Goal: Information Seeking & Learning: Find specific fact

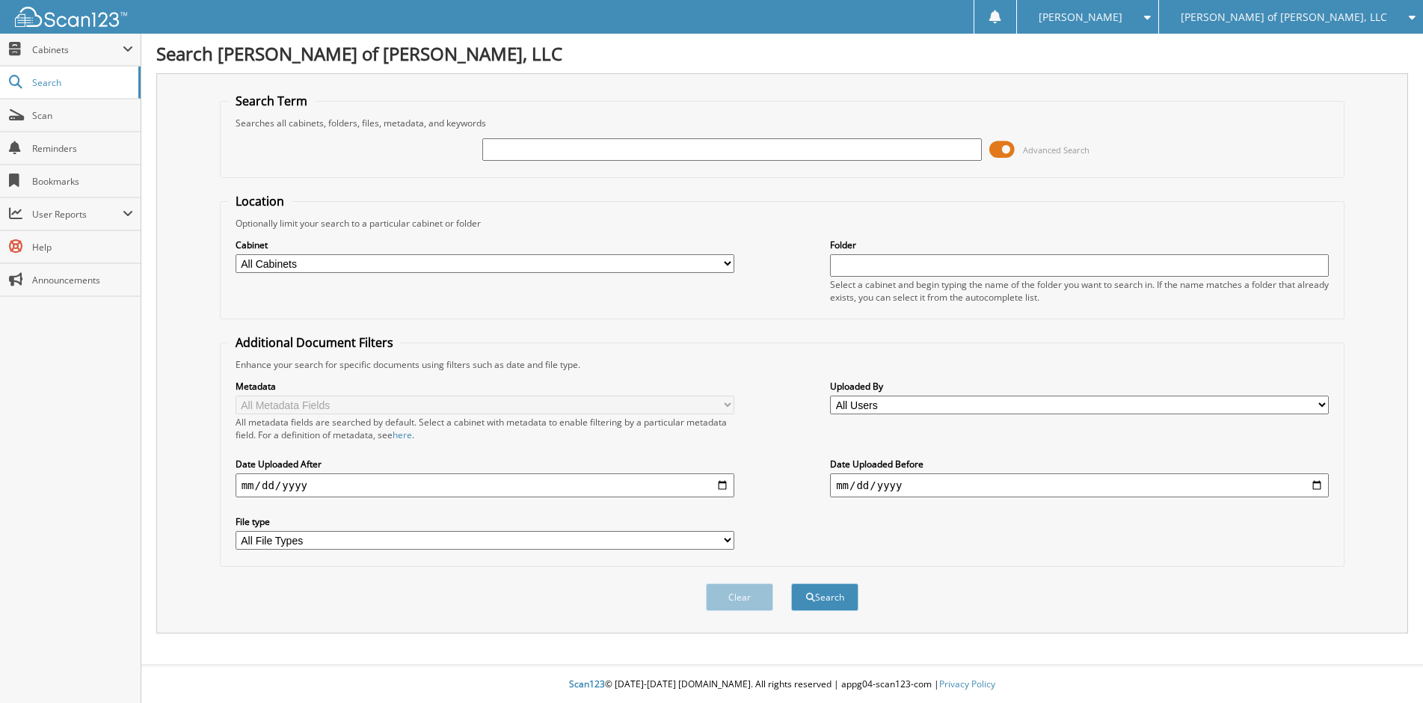
click at [488, 149] on input "text" at bounding box center [731, 149] width 499 height 22
paste input "FG26087A"
type input "FG26087A"
click at [820, 591] on button "Search" at bounding box center [824, 597] width 67 height 28
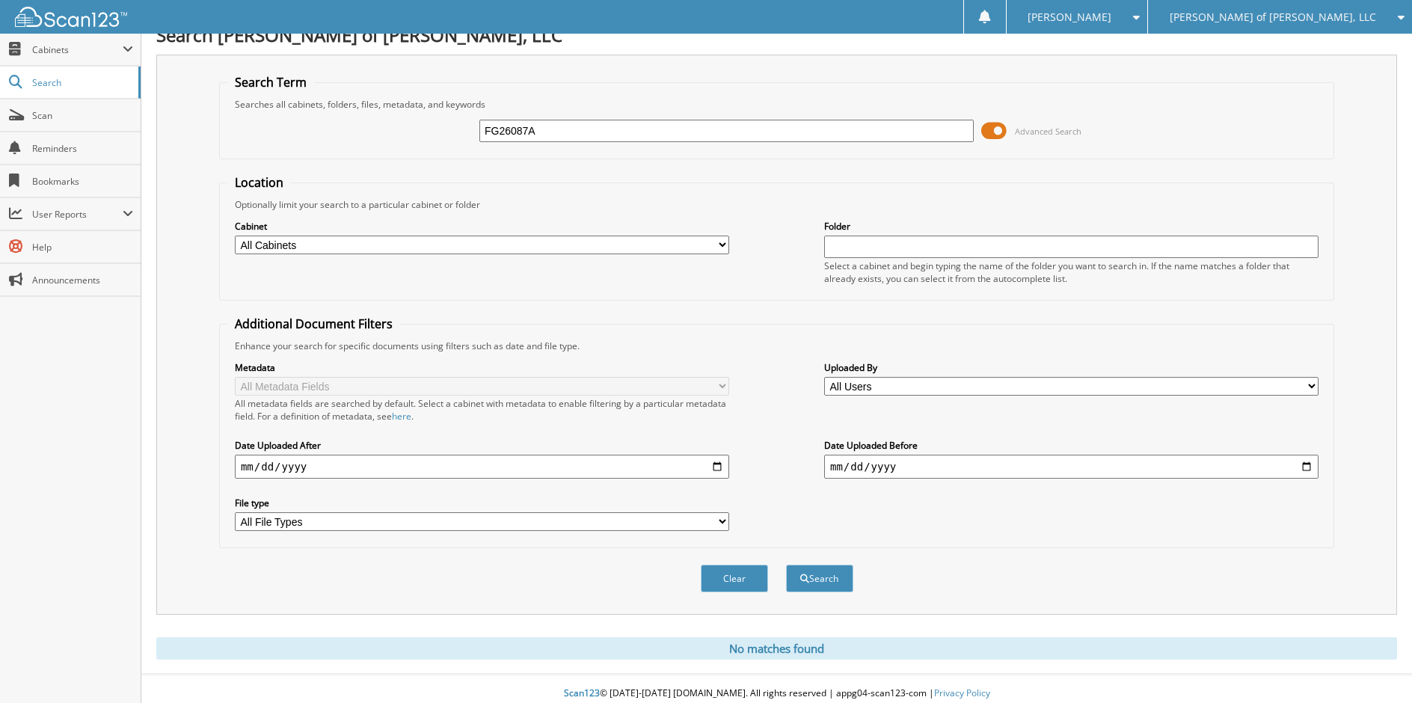
scroll to position [28, 0]
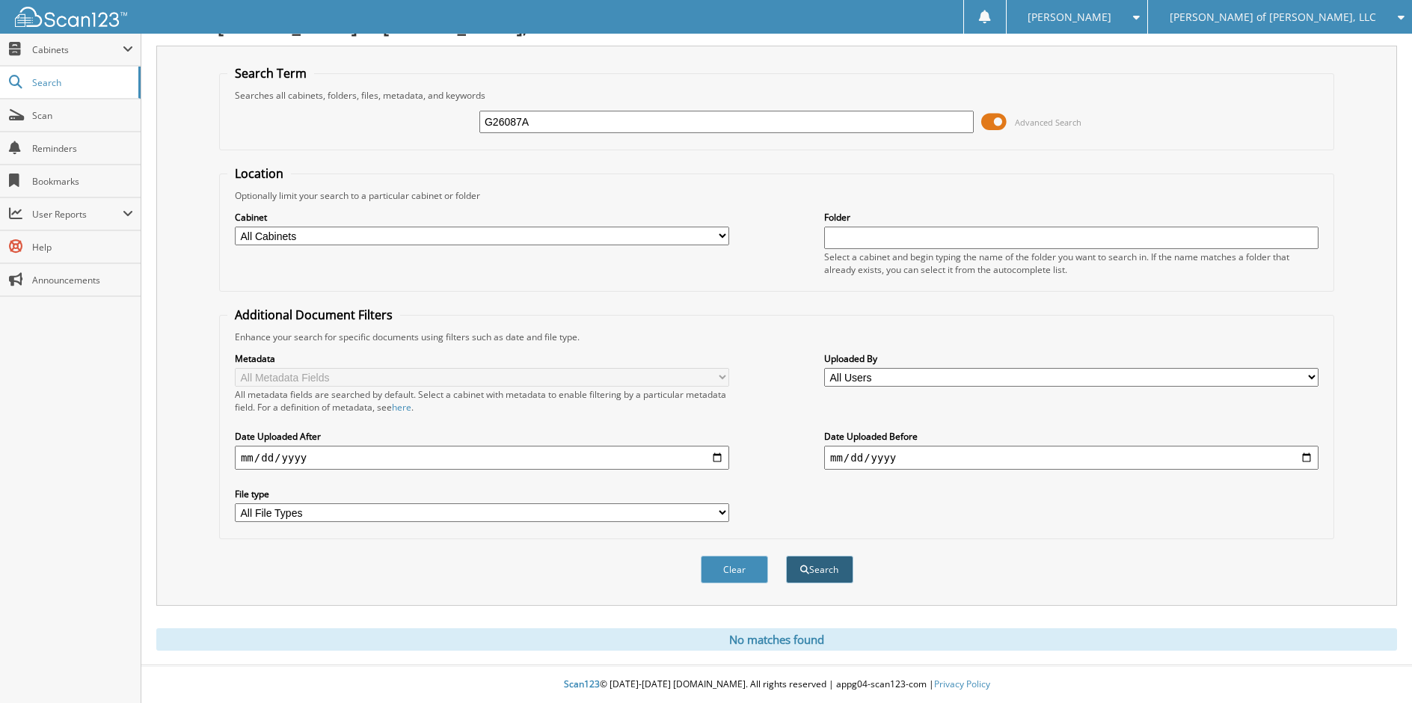
type input "G26087A"
click at [805, 562] on button "Search" at bounding box center [819, 570] width 67 height 28
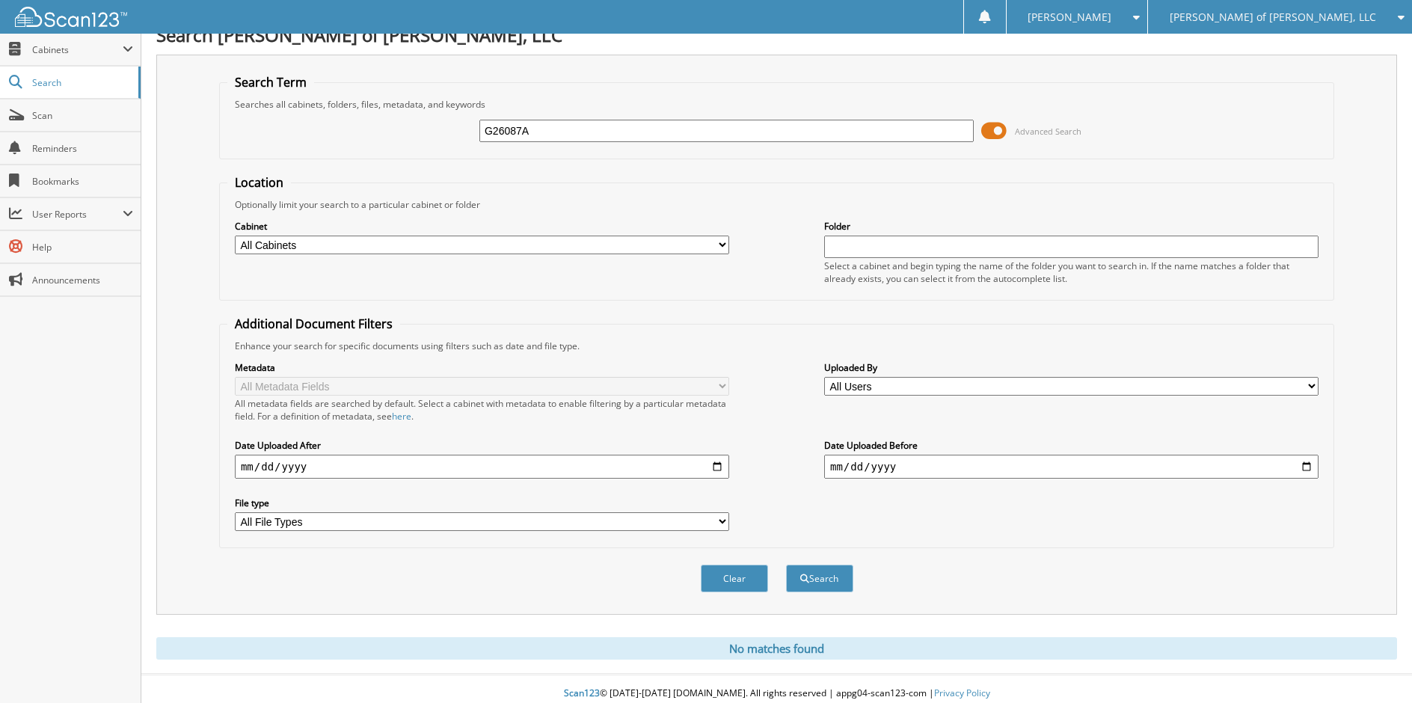
scroll to position [28, 0]
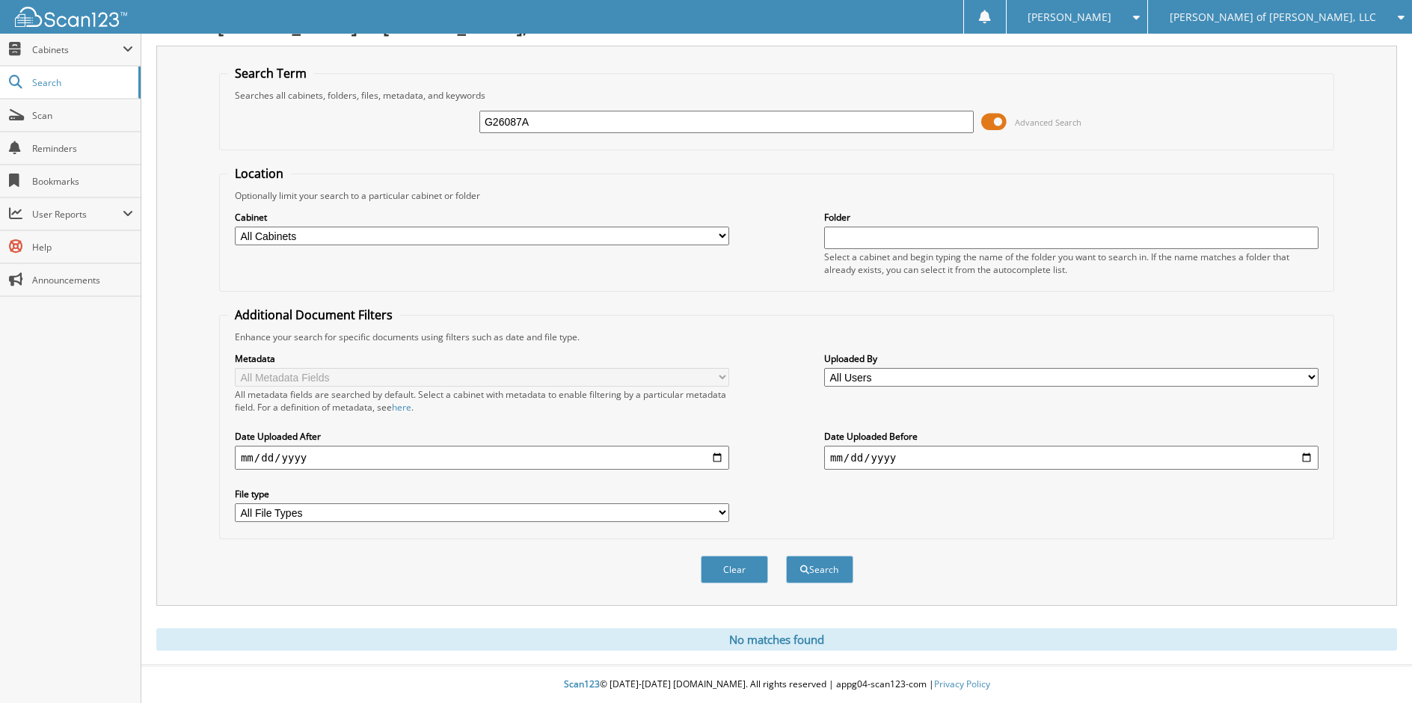
click at [1400, 22] on div "[PERSON_NAME] of [PERSON_NAME], LLC" at bounding box center [1279, 17] width 249 height 34
click at [1347, 53] on link "[PERSON_NAME] Buick GMC" at bounding box center [1280, 47] width 264 height 26
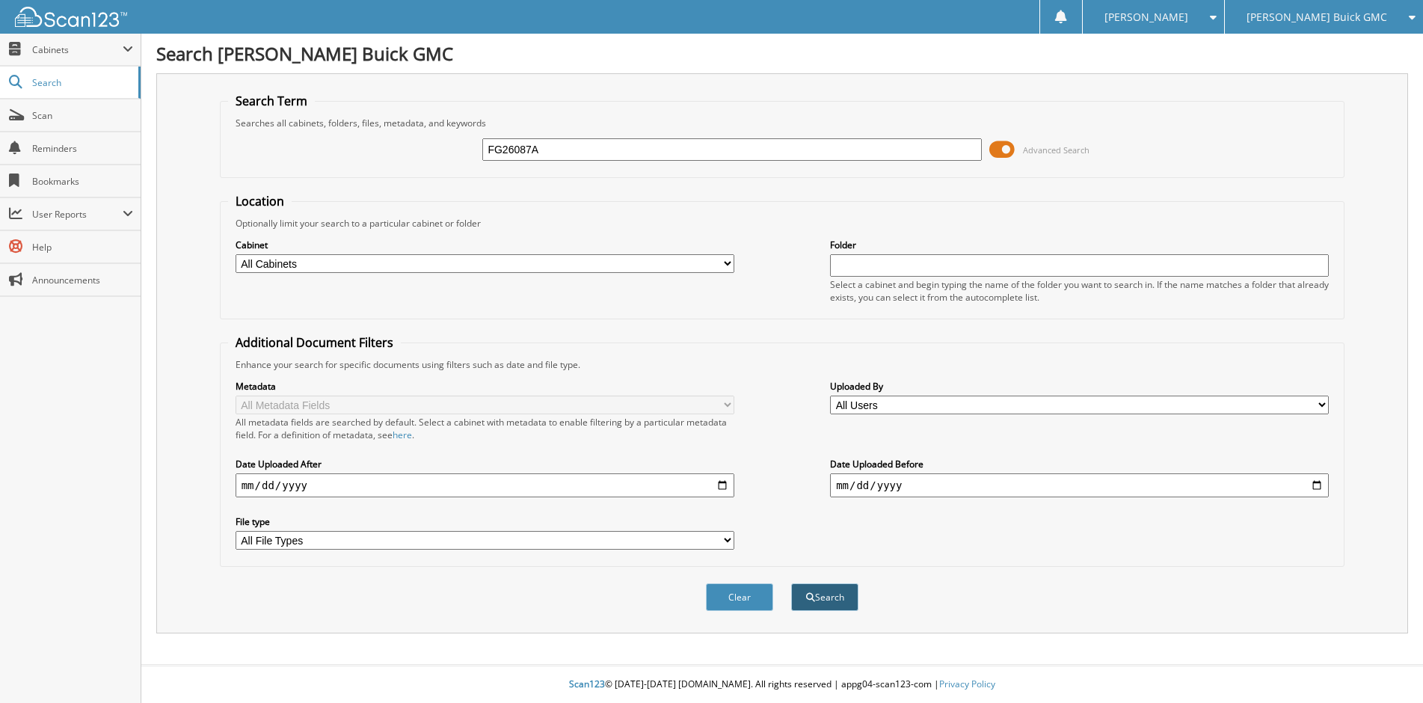
type input "FG26087A"
click at [832, 594] on button "Search" at bounding box center [824, 597] width 67 height 28
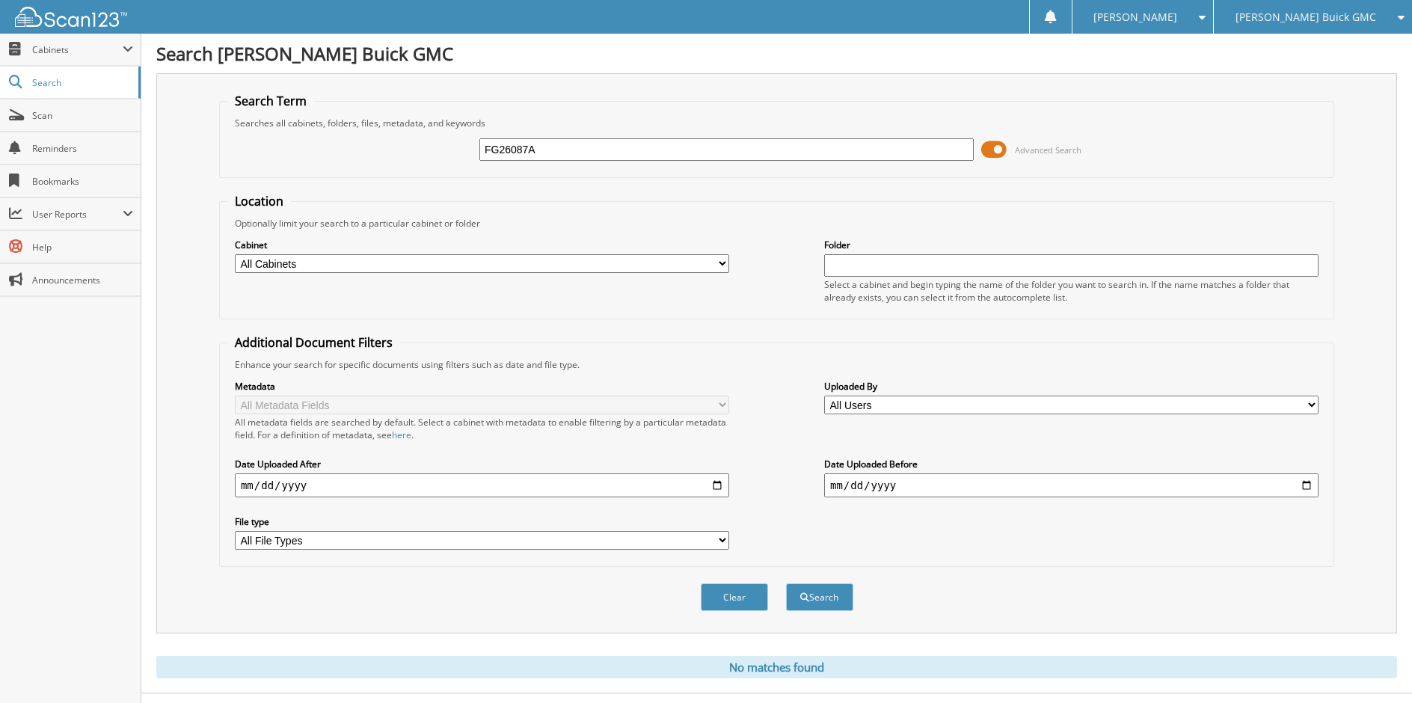
click at [491, 149] on input "FG26087A" at bounding box center [726, 149] width 494 height 22
type input "G26087A"
click at [786, 583] on button "Search" at bounding box center [819, 597] width 67 height 28
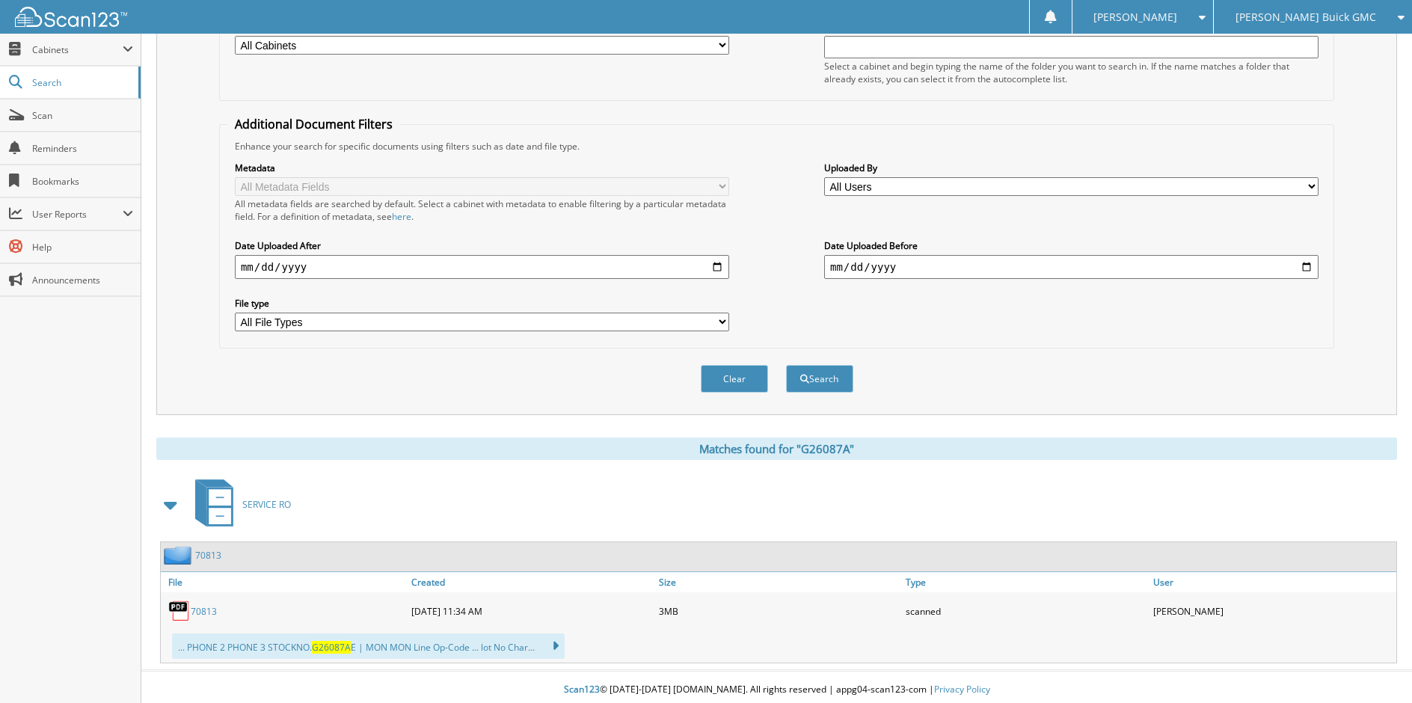
scroll to position [224, 0]
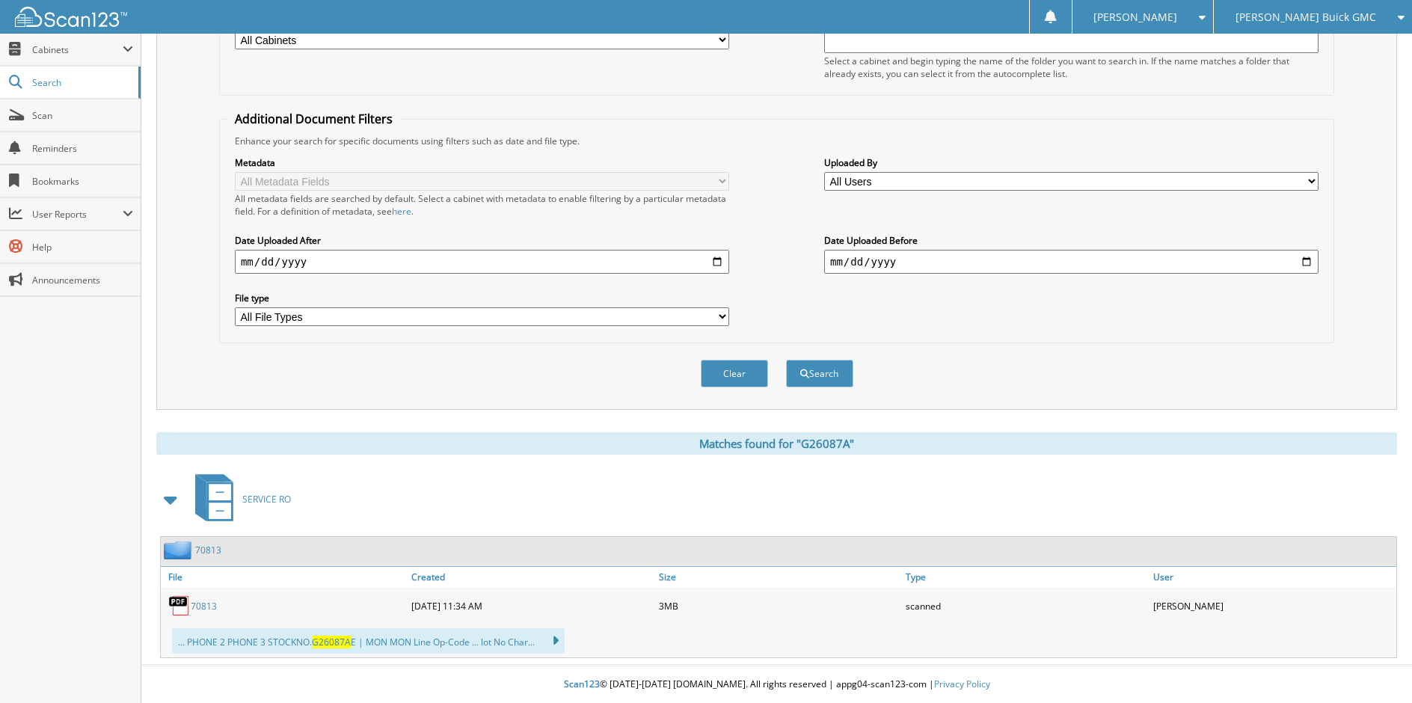
click at [199, 609] on link "70813" at bounding box center [204, 606] width 26 height 13
